Goal: Find specific page/section: Find specific page/section

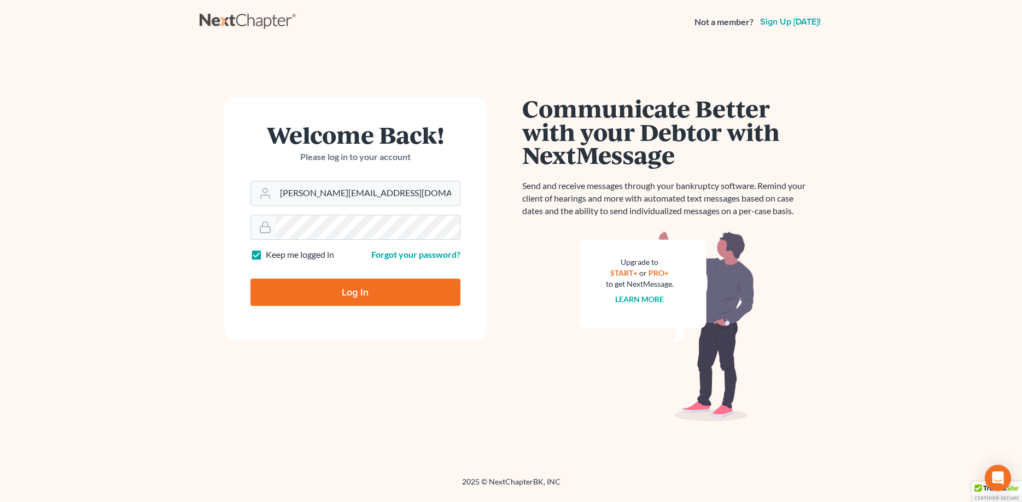
click at [352, 289] on input "Log In" at bounding box center [355, 292] width 210 height 27
type input "Thinking..."
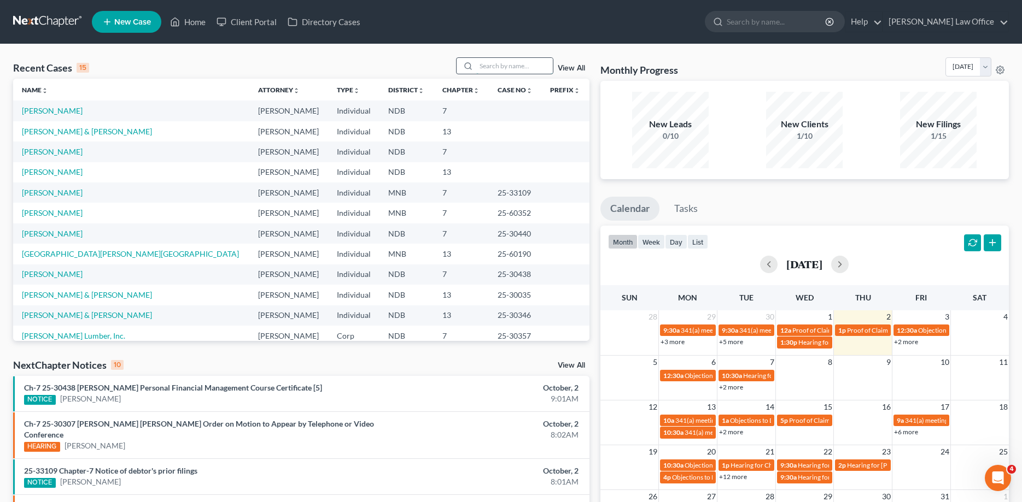
click at [495, 61] on input "search" at bounding box center [514, 66] width 77 height 16
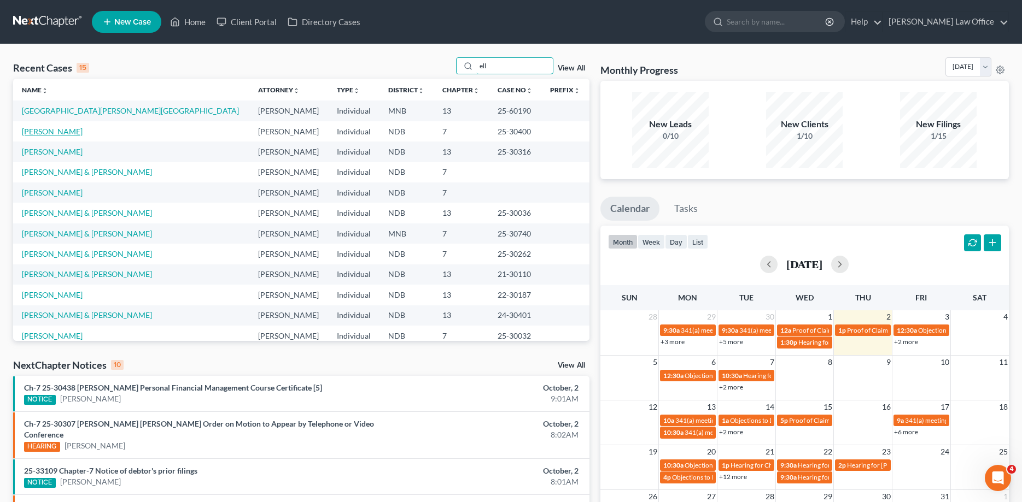
type input "ell"
click at [41, 132] on link "[PERSON_NAME]" at bounding box center [52, 131] width 61 height 9
select select "4"
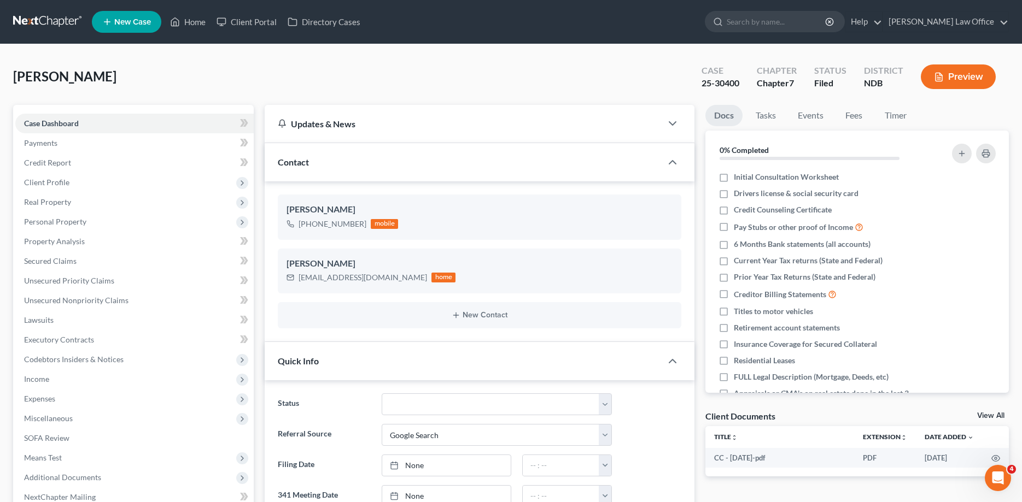
scroll to position [166, 0]
click at [36, 19] on link at bounding box center [48, 22] width 70 height 20
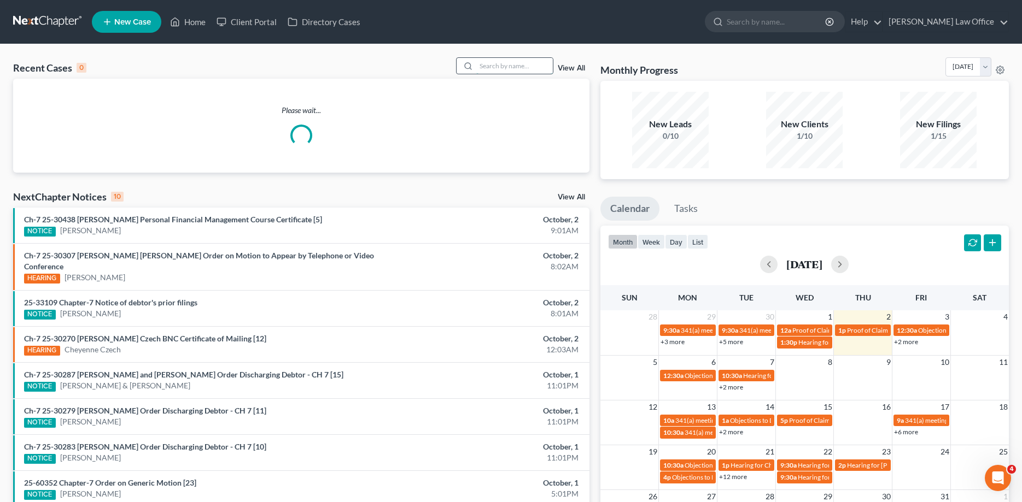
click at [502, 67] on input "search" at bounding box center [514, 66] width 77 height 16
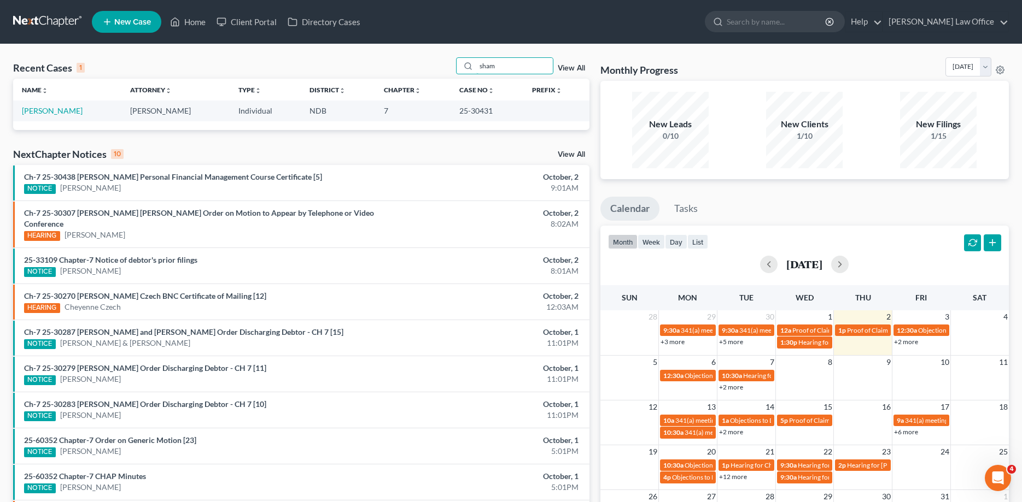
type input "sham"
